Goal: Information Seeking & Learning: Learn about a topic

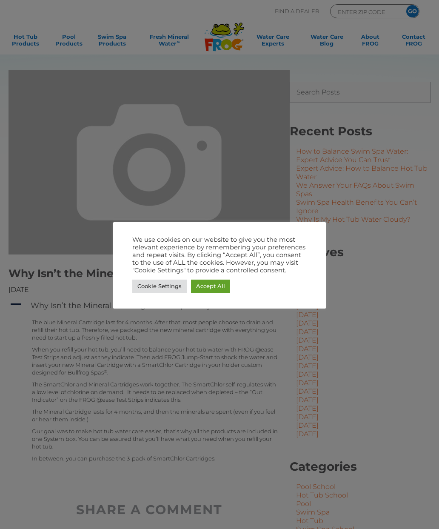
click at [216, 286] on link "Accept All" at bounding box center [210, 285] width 39 height 13
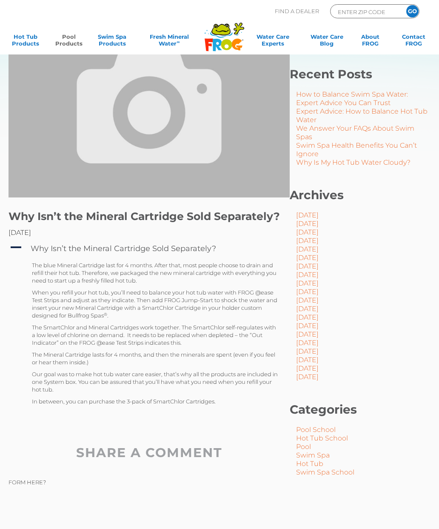
click at [69, 43] on link "Pool Products" at bounding box center [69, 41] width 34 height 17
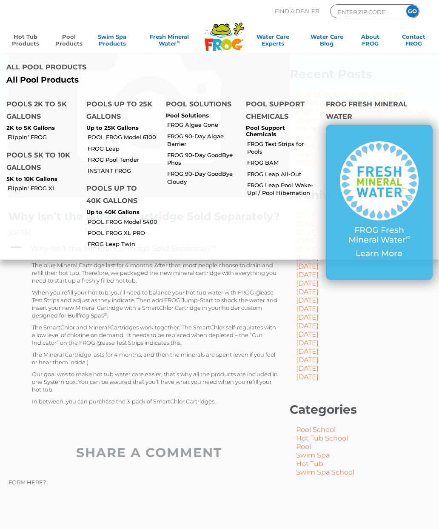
click at [24, 36] on link "Hot Tub Products" at bounding box center [26, 41] width 34 height 17
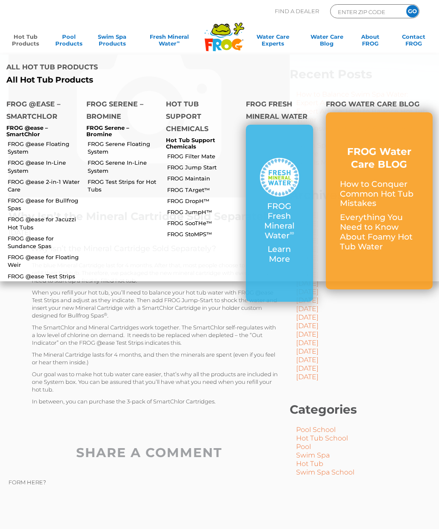
click at [48, 125] on p "FROG @ease – SmartChlor" at bounding box center [39, 131] width 67 height 13
click at [28, 140] on link "FROG @ease Floating System" at bounding box center [44, 147] width 72 height 15
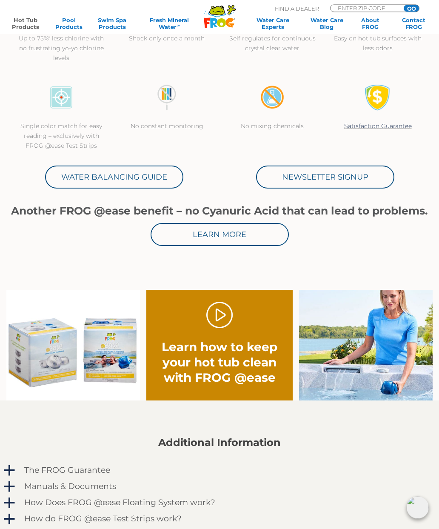
scroll to position [300, 0]
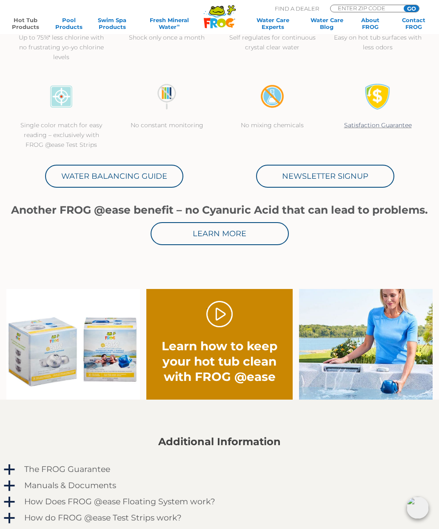
click at [246, 236] on link "Learn More" at bounding box center [220, 233] width 138 height 23
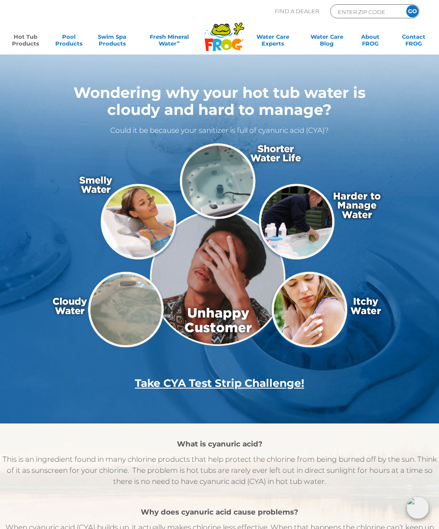
click at [26, 39] on link "Hot Tub Products" at bounding box center [26, 41] width 34 height 17
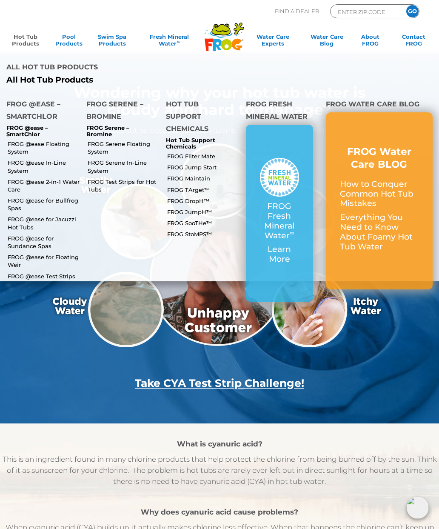
click at [62, 197] on link "FROG @ease for Bullfrog Spas" at bounding box center [44, 204] width 72 height 15
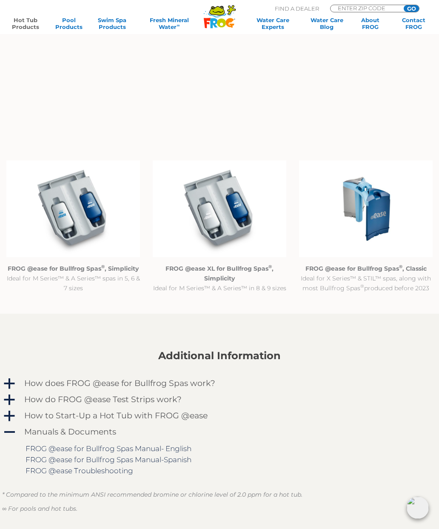
scroll to position [663, 0]
click at [376, 265] on strong "FROG @ease for Bullfrog Spas ® , Classic" at bounding box center [365, 269] width 121 height 8
click at [387, 223] on img at bounding box center [366, 209] width 134 height 97
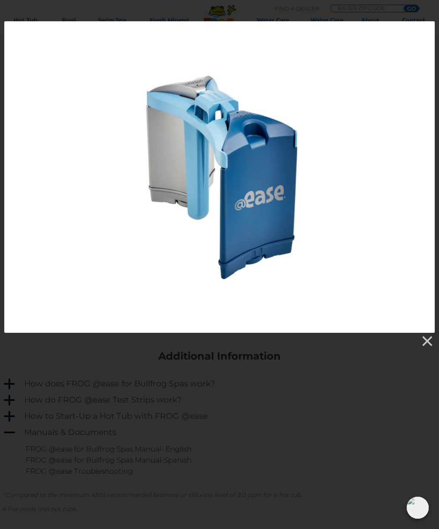
click at [423, 338] on link at bounding box center [426, 341] width 13 height 13
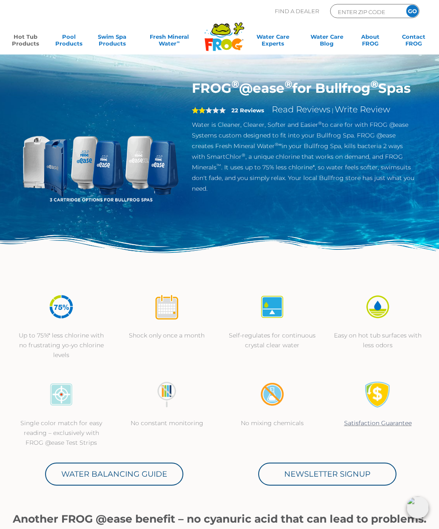
scroll to position [0, 0]
